Goal: Information Seeking & Learning: Learn about a topic

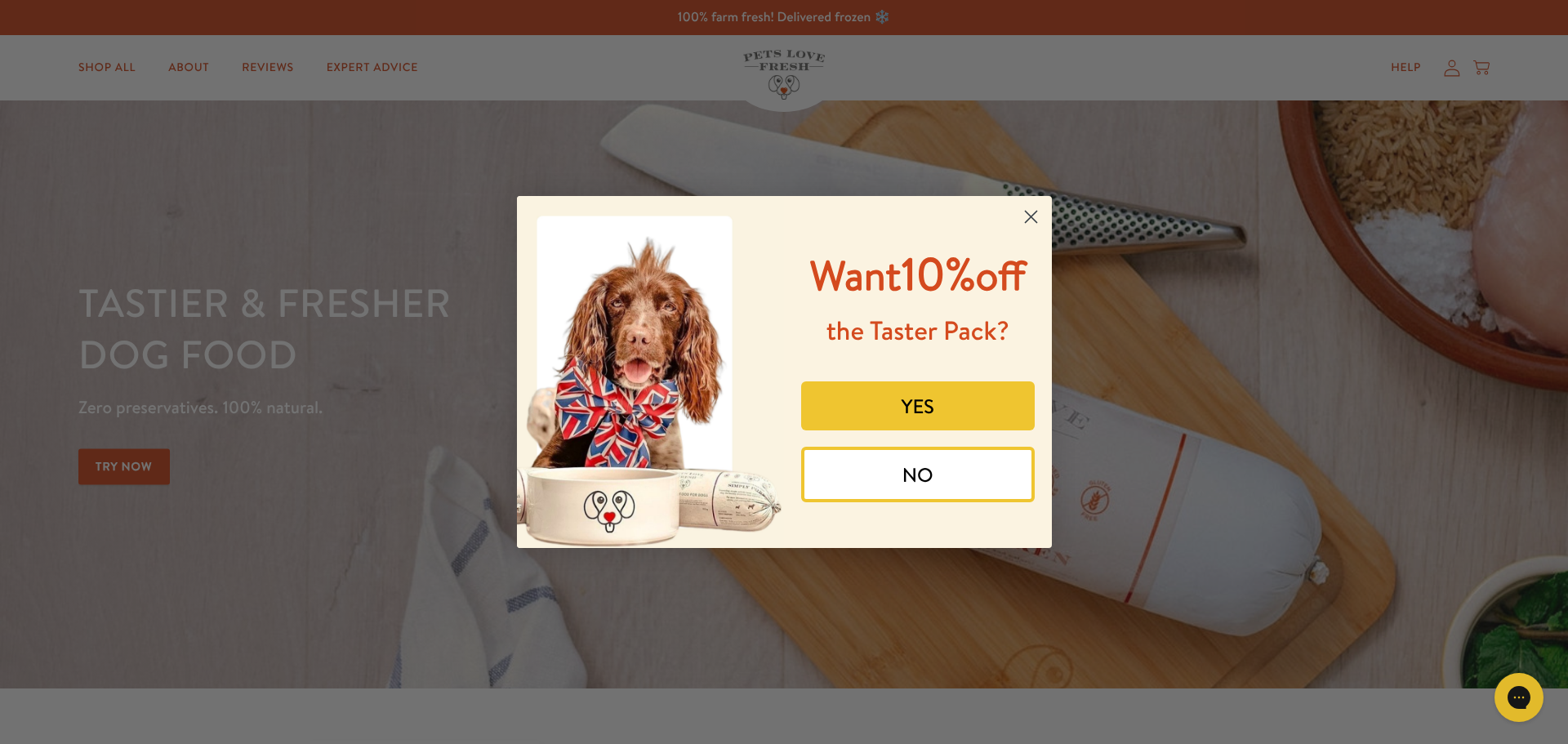
click at [1043, 222] on circle "Close dialog" at bounding box center [1030, 217] width 27 height 27
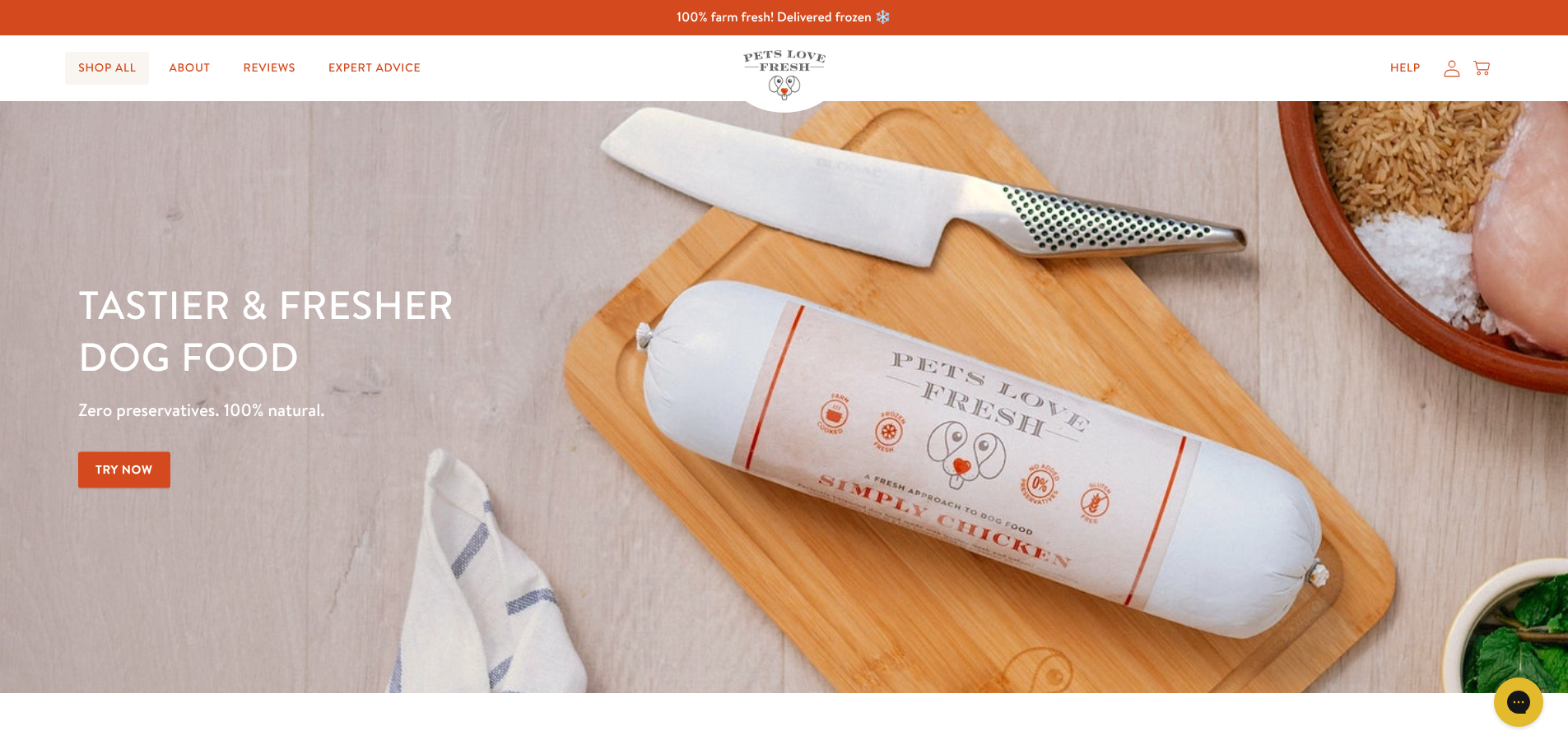
click at [106, 74] on link "Shop All" at bounding box center [107, 68] width 84 height 33
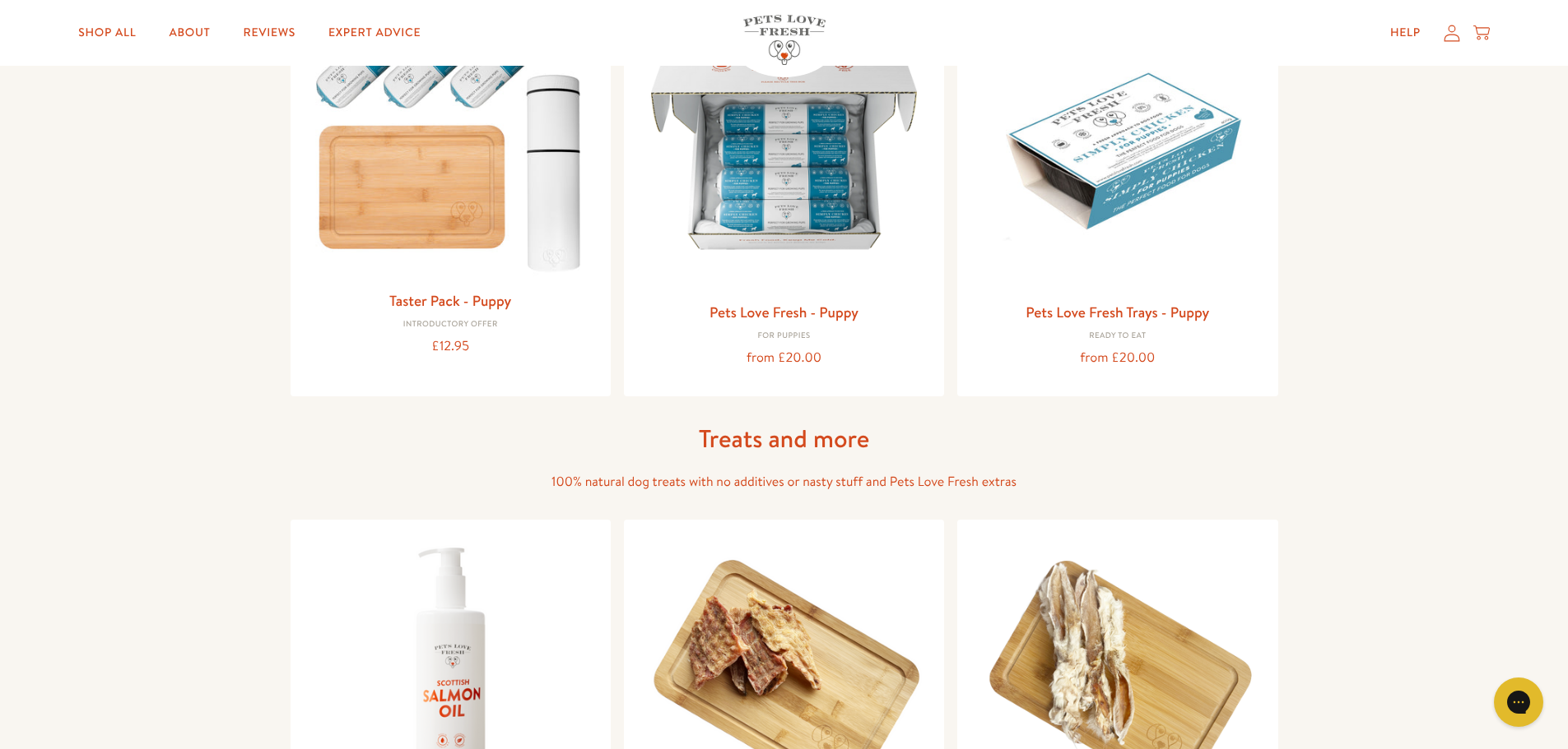
scroll to position [799, 0]
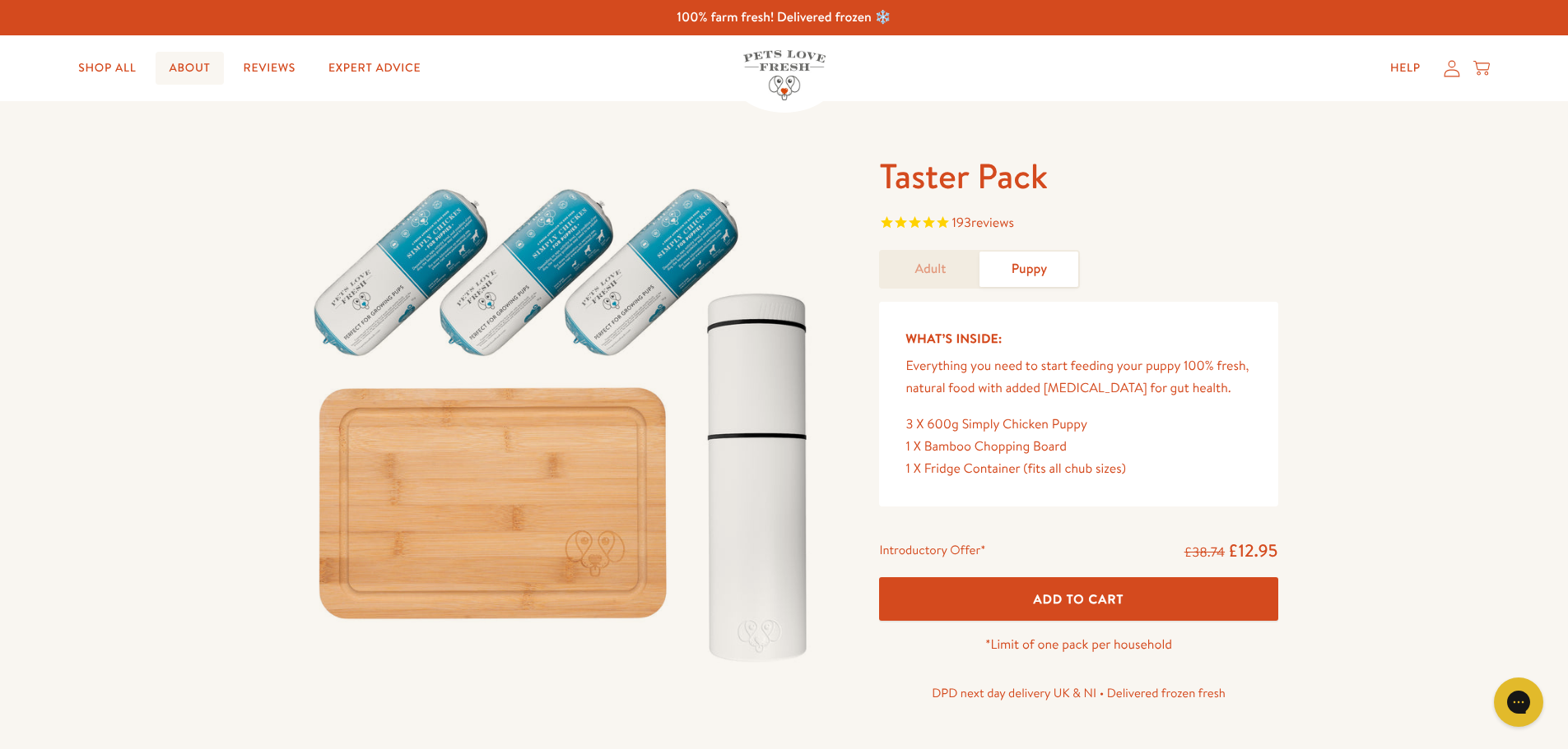
click at [193, 75] on link "About" at bounding box center [190, 68] width 67 height 33
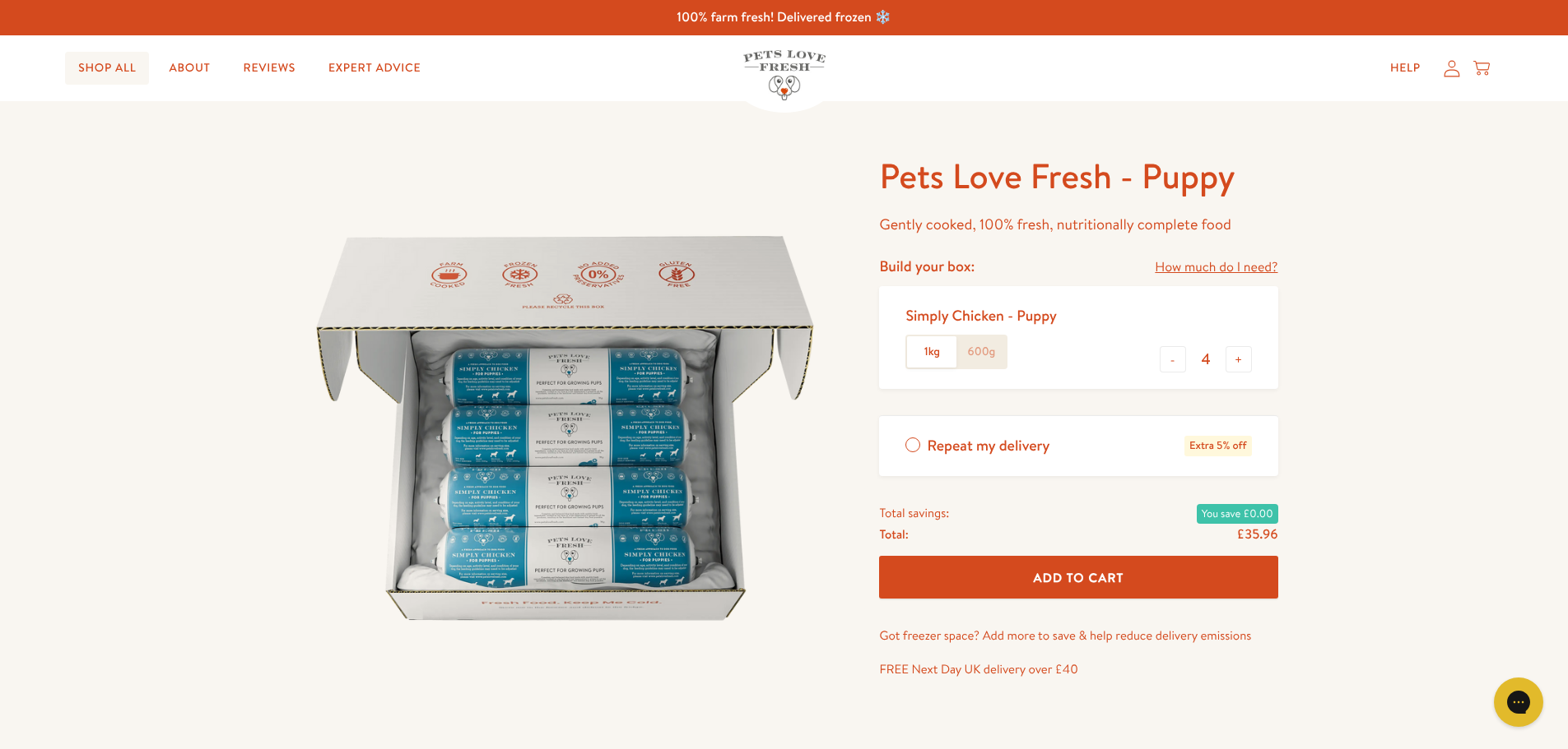
click at [125, 75] on link "Shop All" at bounding box center [107, 68] width 84 height 33
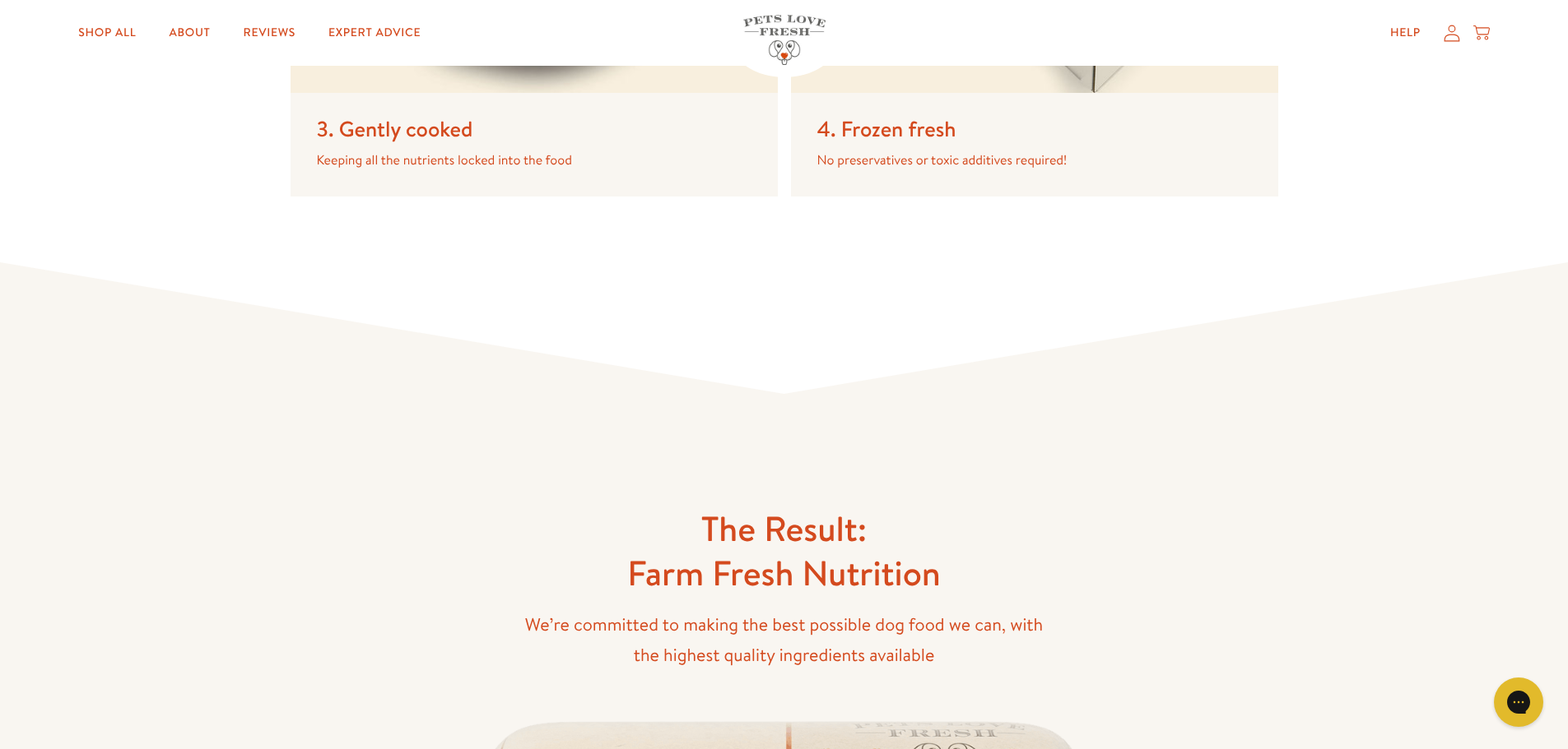
scroll to position [3034, 0]
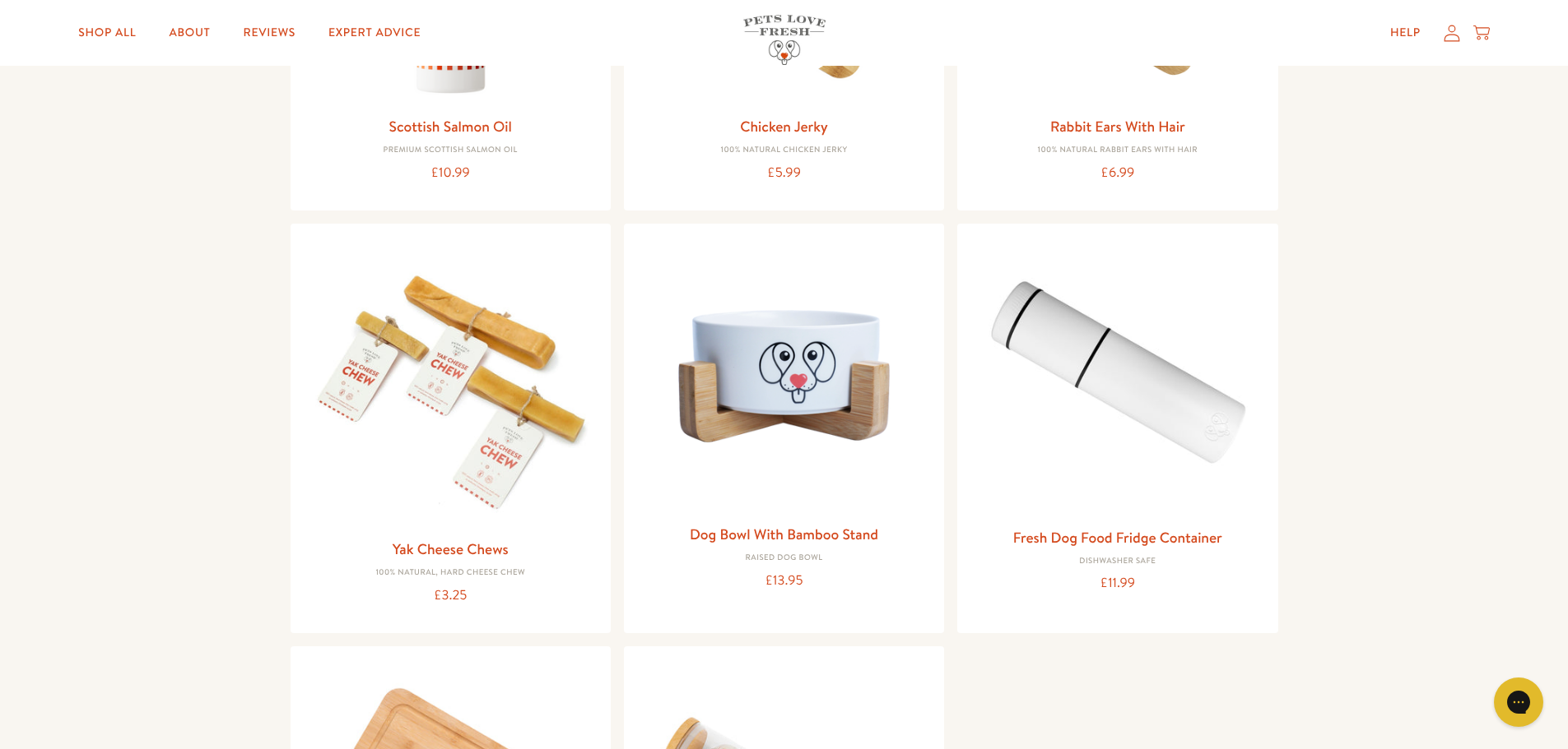
scroll to position [1516, 0]
